Goal: Navigation & Orientation: Find specific page/section

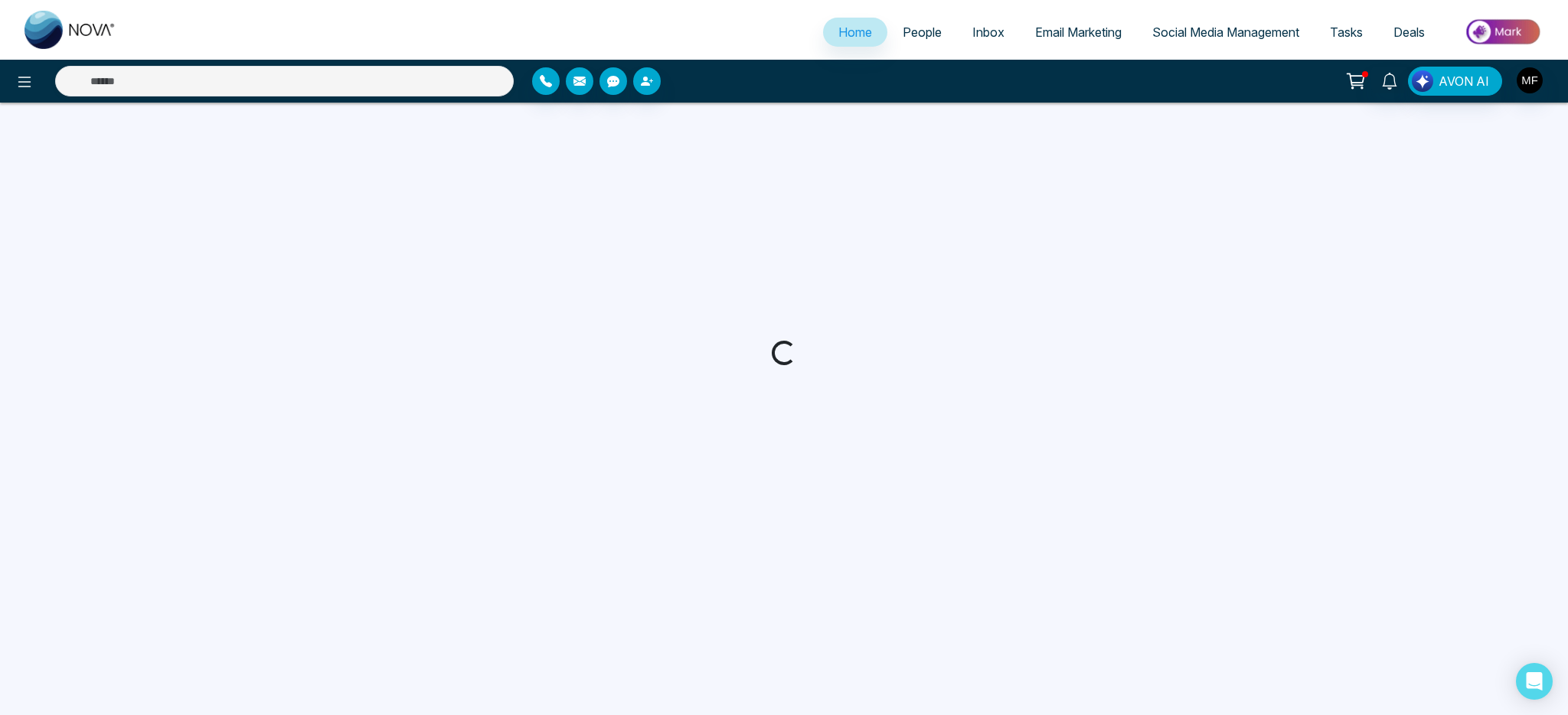
select select "*"
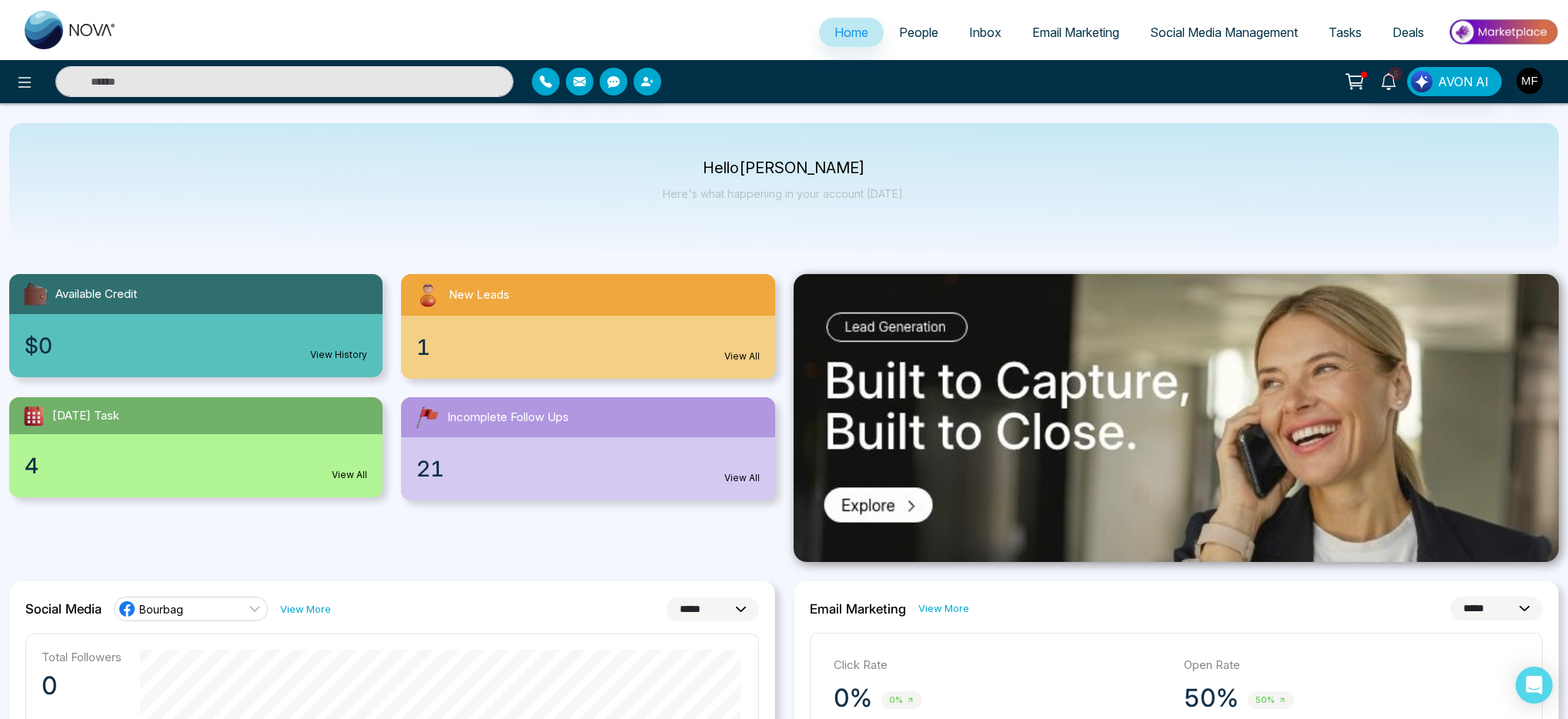
click at [788, 238] on div "Hello [PERSON_NAME] Here's what happening in your account [DATE]." at bounding box center [784, 187] width 1549 height 128
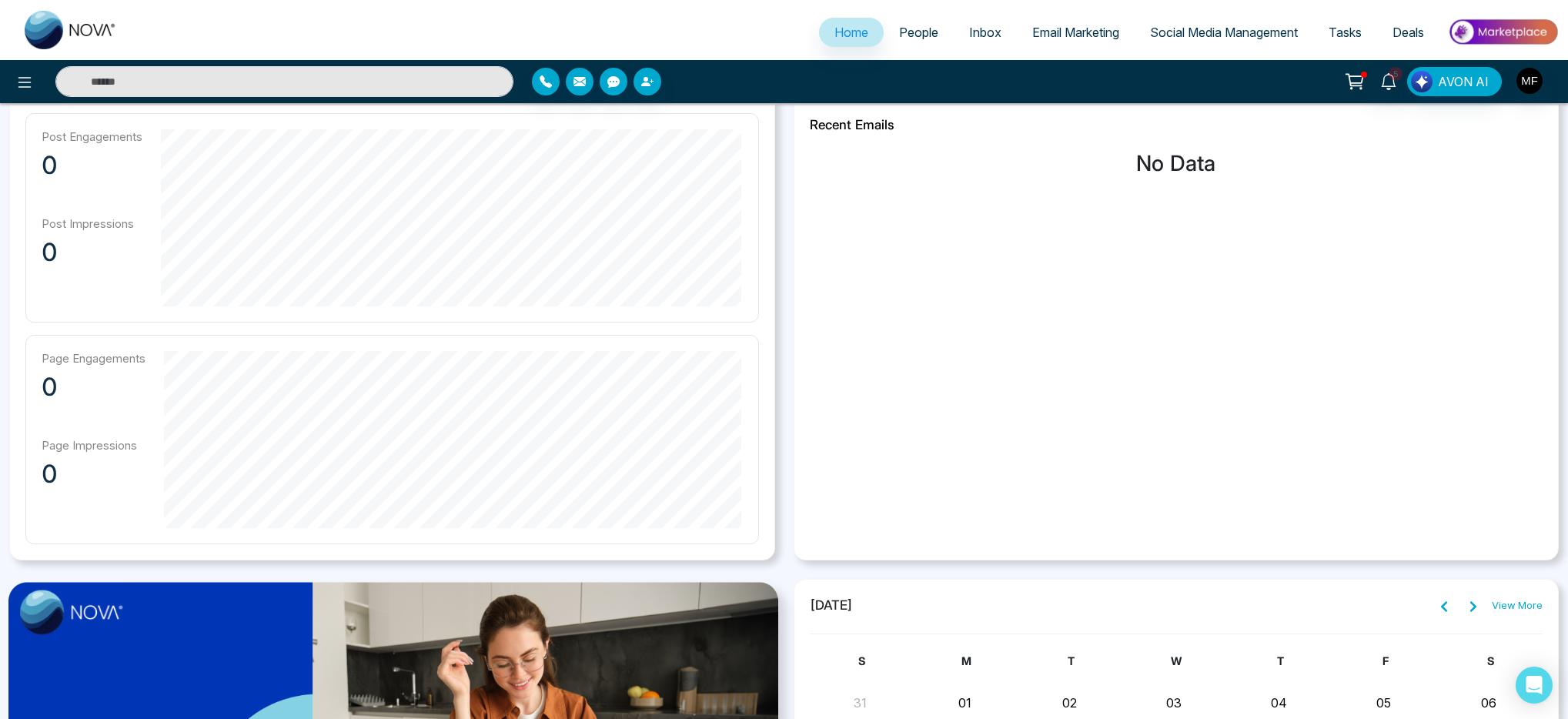
scroll to position [1195, 0]
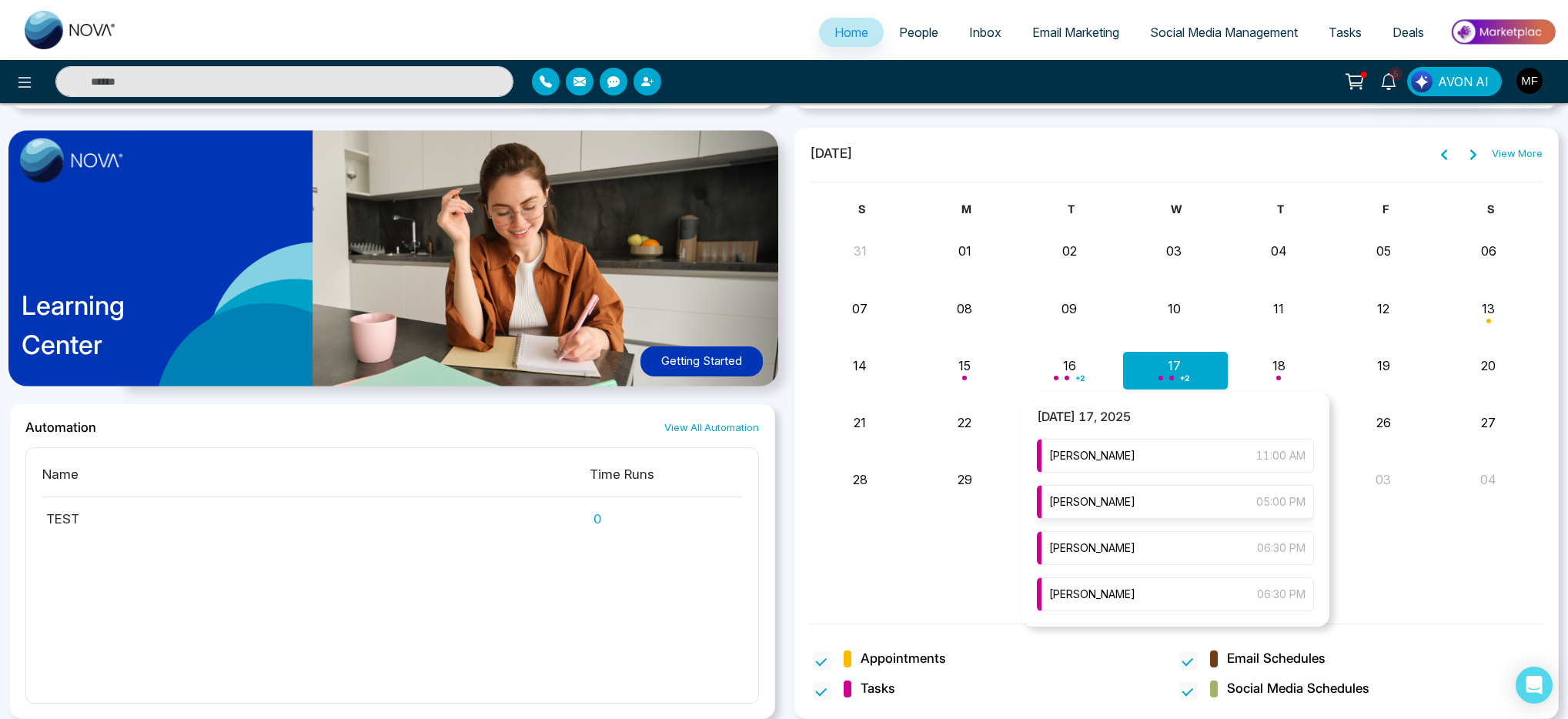
click at [1103, 508] on span "[PERSON_NAME]" at bounding box center [1092, 502] width 87 height 17
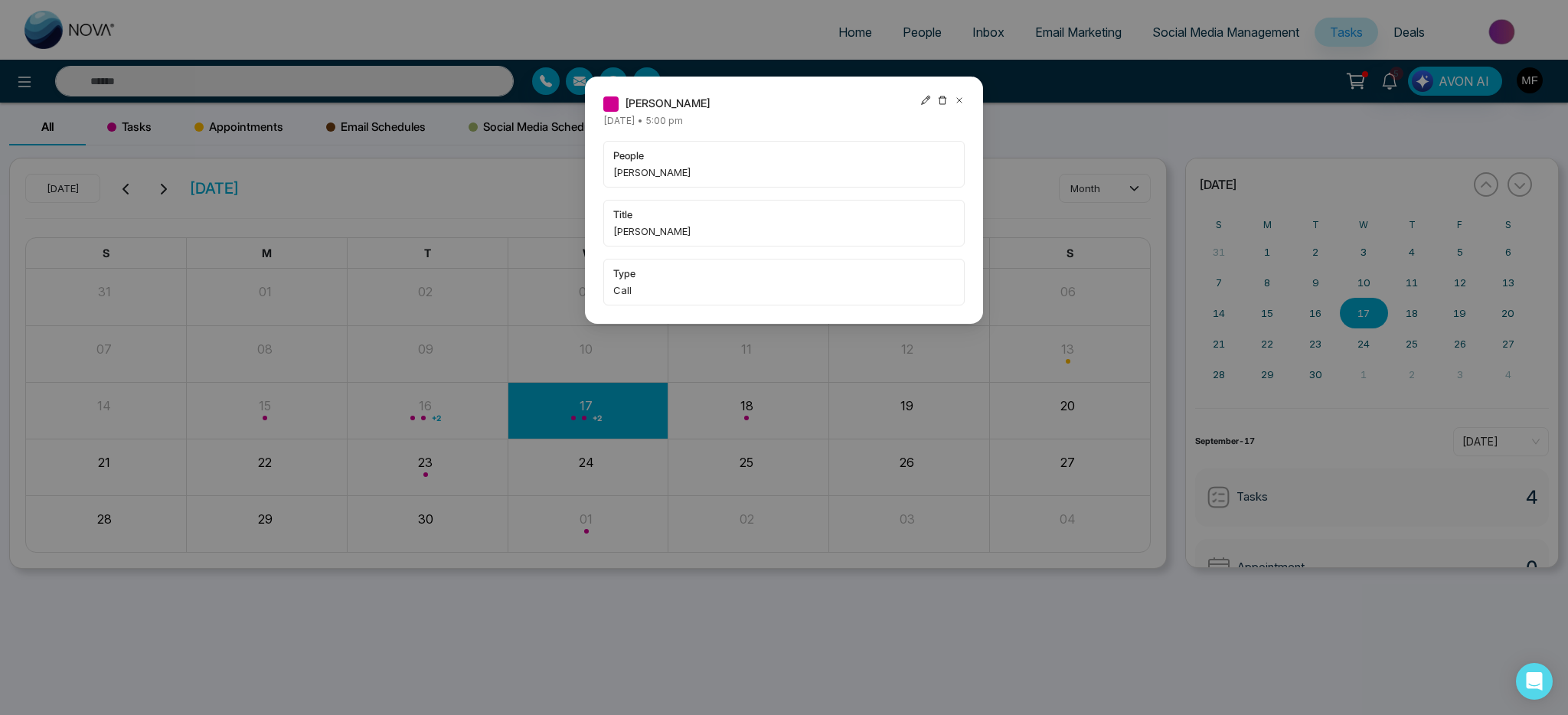
click at [956, 98] on icon at bounding box center [959, 100] width 5 height 5
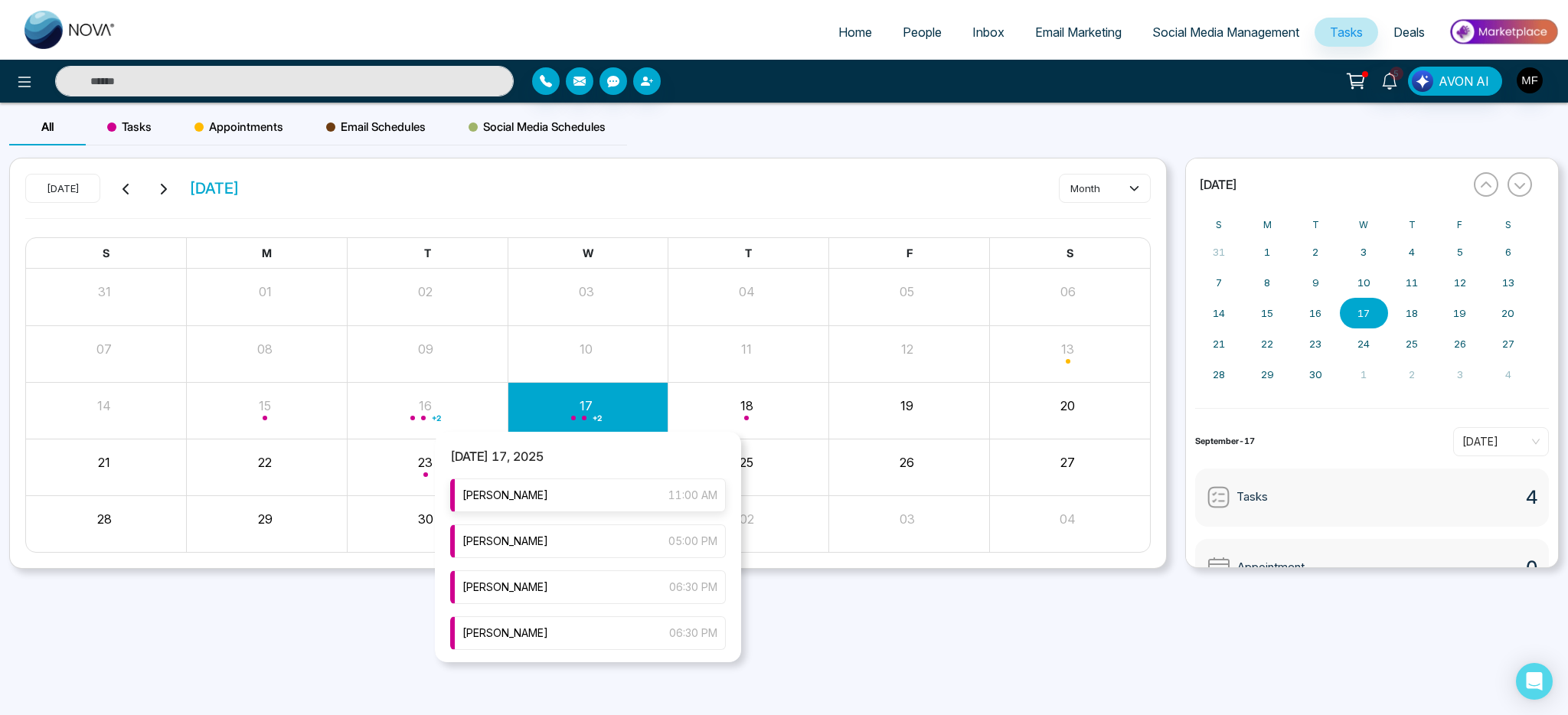
click at [564, 499] on div "[PERSON_NAME] 11:00 AM" at bounding box center [588, 495] width 276 height 33
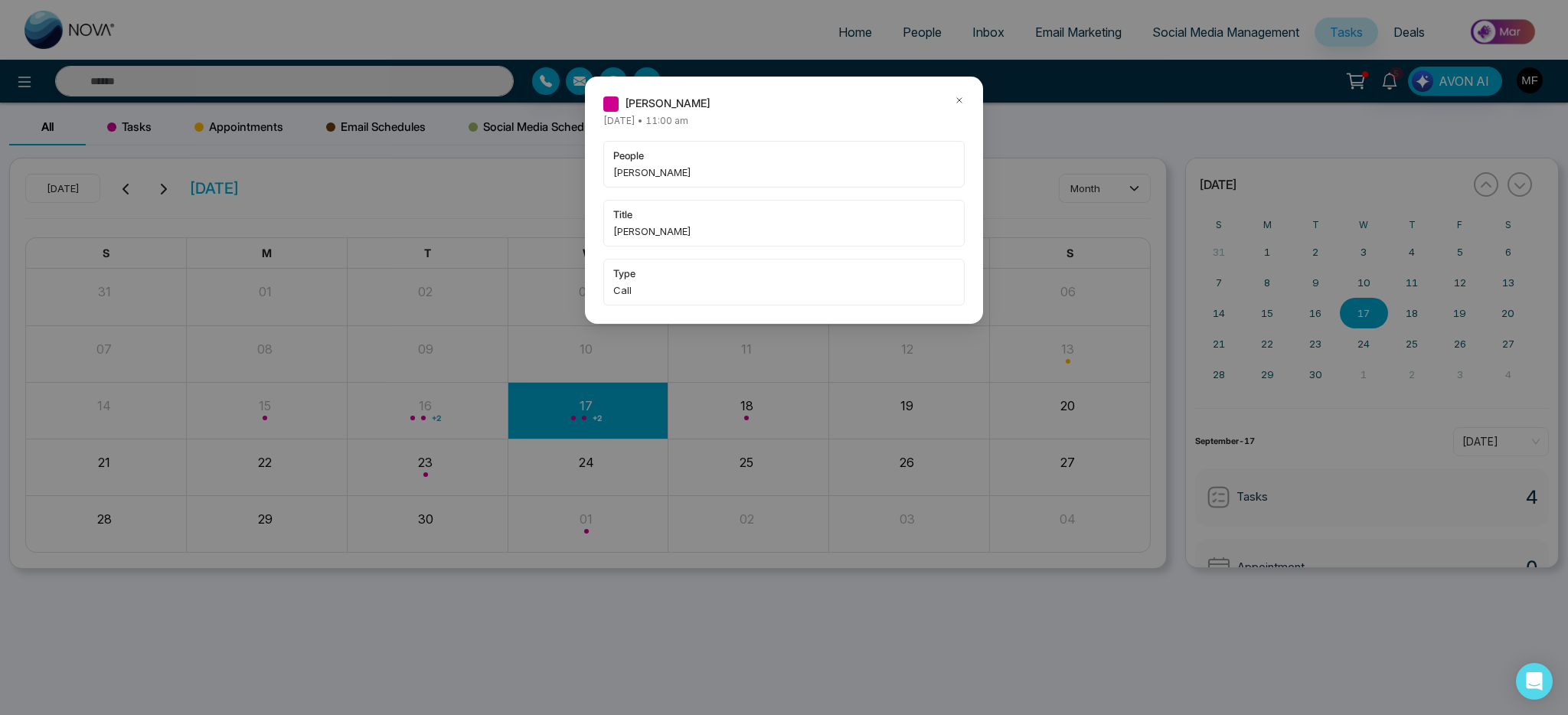
click at [959, 98] on icon at bounding box center [959, 100] width 5 height 5
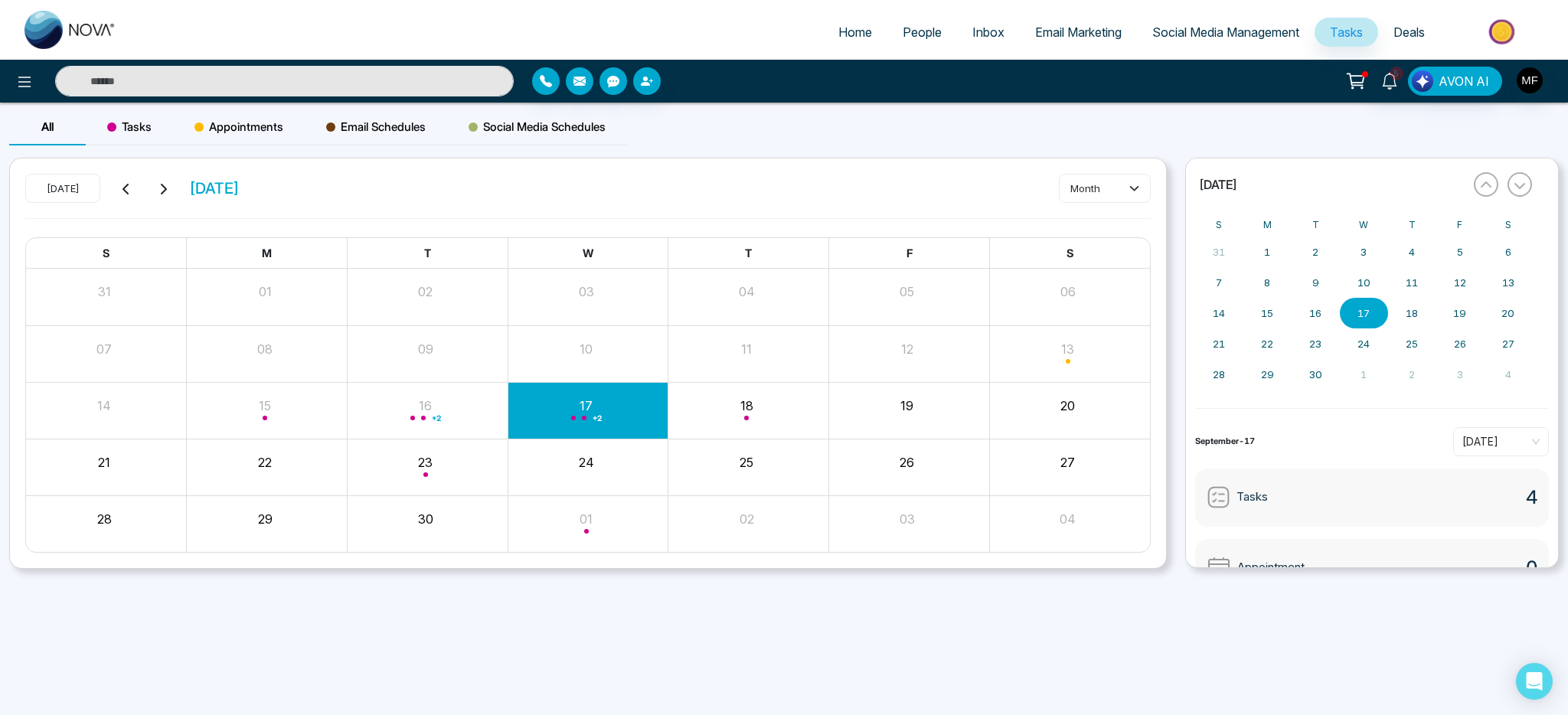
click at [914, 41] on link "People" at bounding box center [922, 33] width 70 height 29
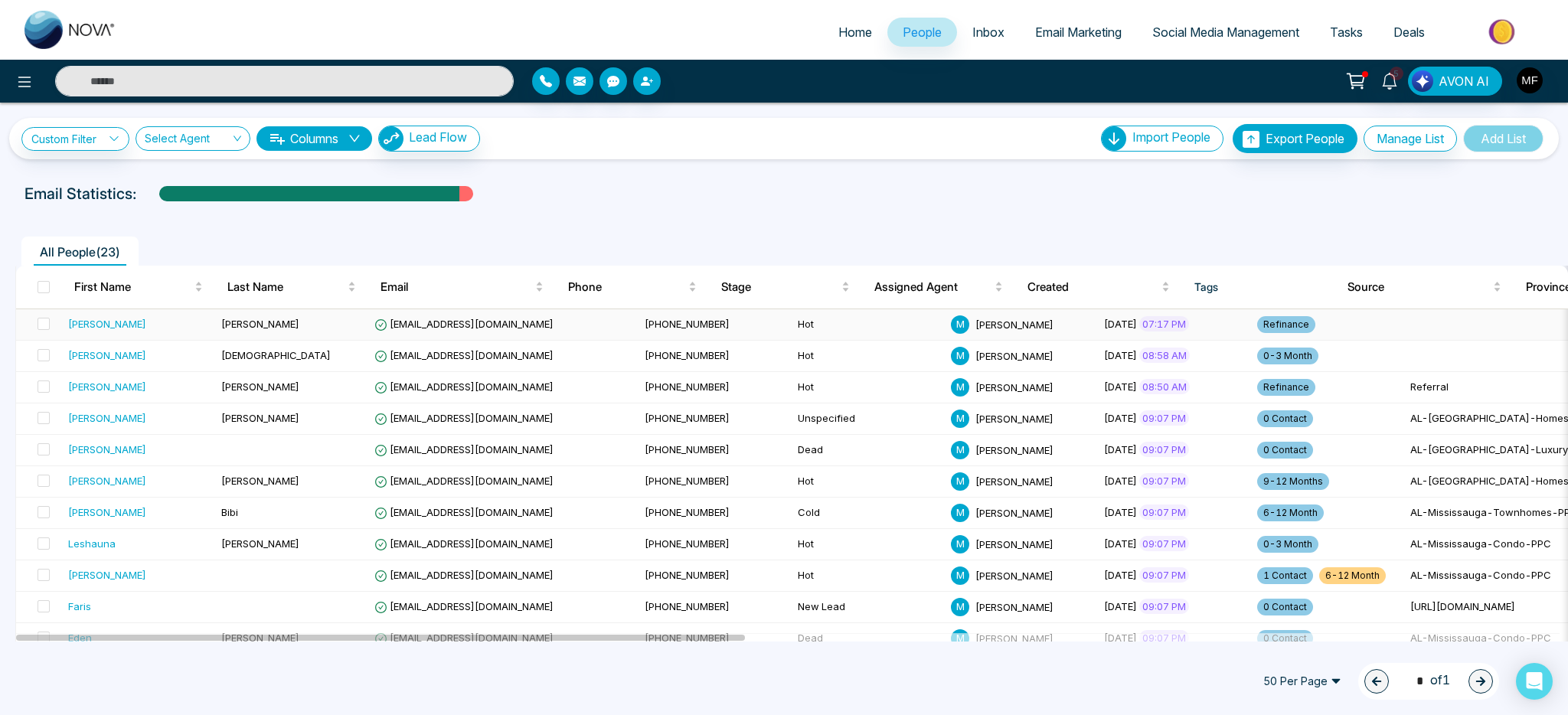
click at [473, 336] on td "[EMAIL_ADDRESS][DOMAIN_NAME]" at bounding box center [503, 325] width 271 height 31
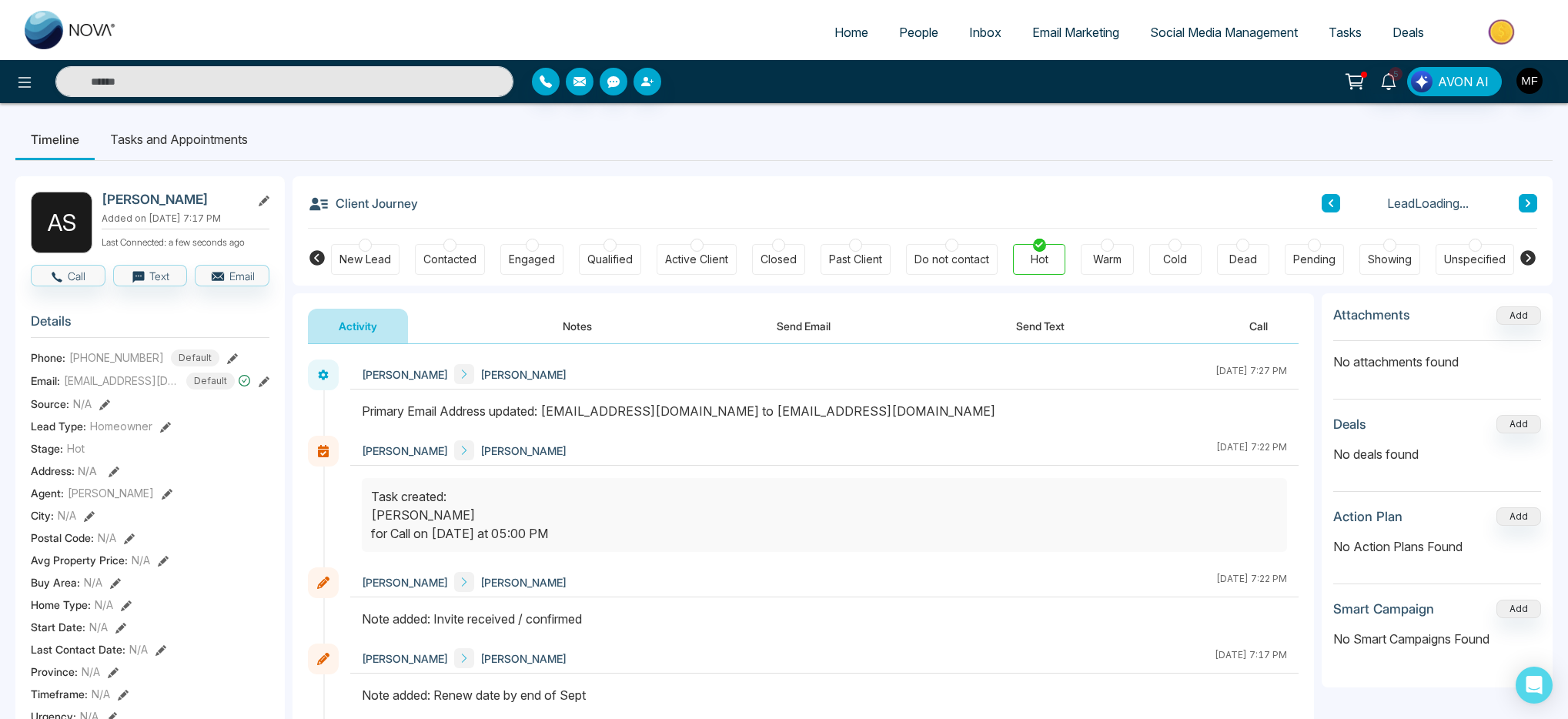
click at [180, 154] on li "Tasks and Appointments" at bounding box center [178, 139] width 168 height 41
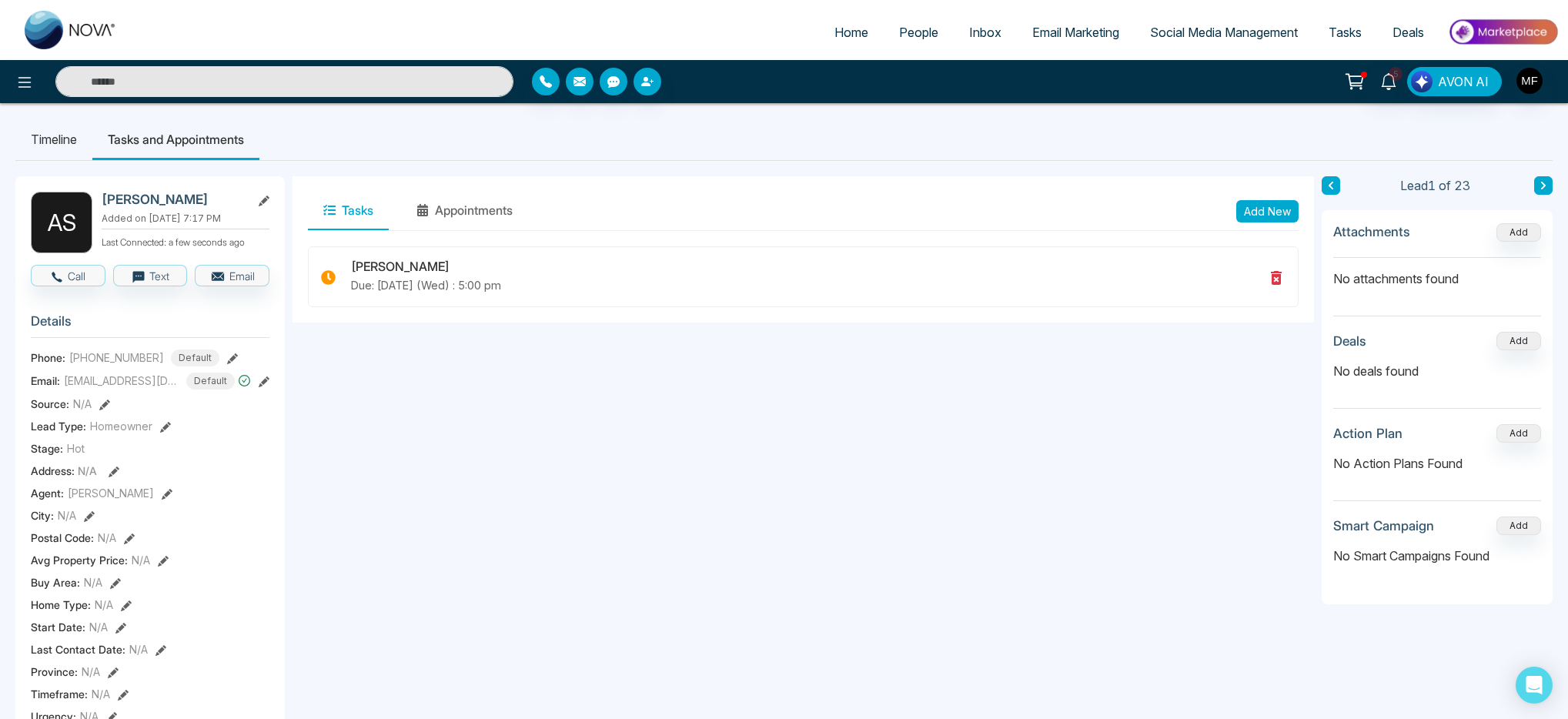
click at [72, 140] on li "Timeline" at bounding box center [54, 139] width 77 height 41
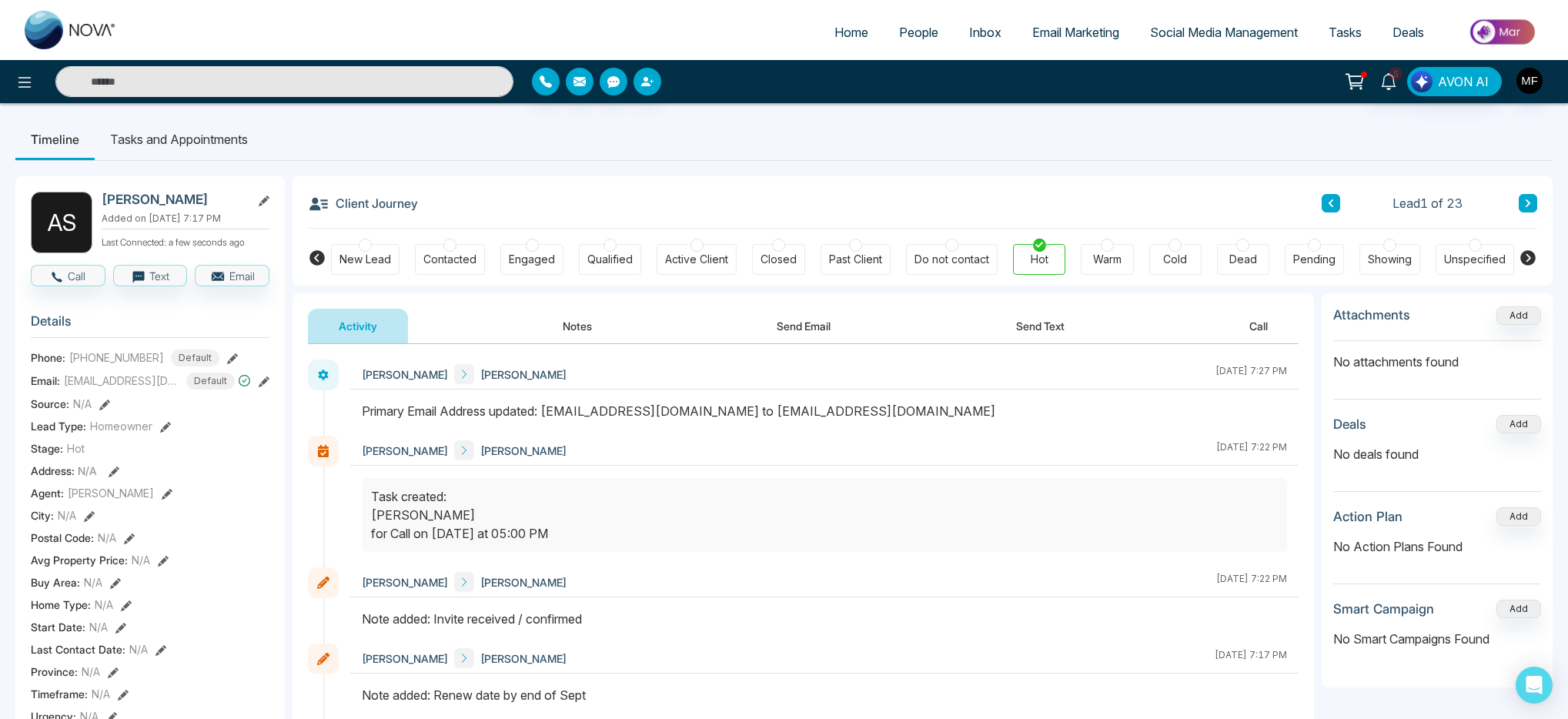
click at [899, 27] on span "People" at bounding box center [918, 33] width 39 height 16
